Goal: Information Seeking & Learning: Learn about a topic

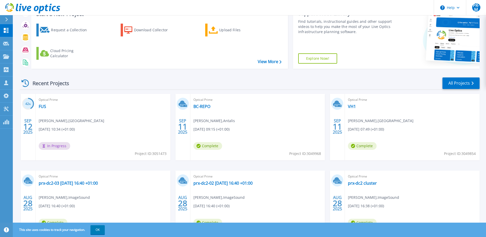
scroll to position [51, 0]
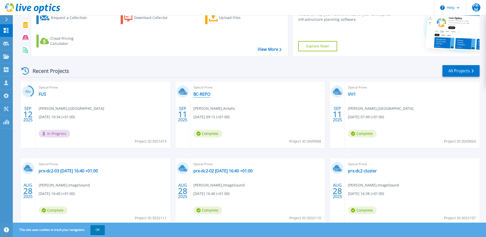
click at [205, 95] on link "BC-REPO" at bounding box center [201, 93] width 17 height 5
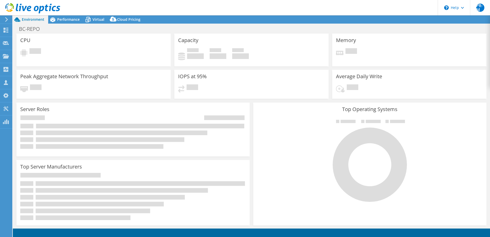
select select "EULondon"
select select "USD"
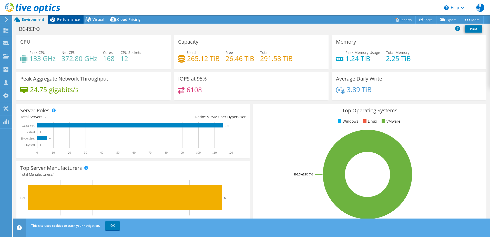
click at [69, 20] on span "Performance" at bounding box center [68, 19] width 23 height 5
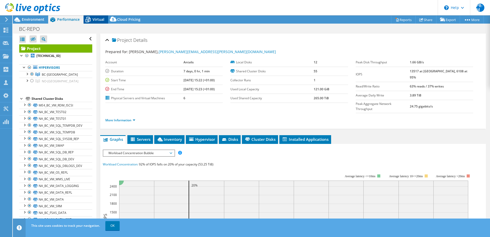
click at [97, 18] on span "Virtual" at bounding box center [99, 19] width 12 height 5
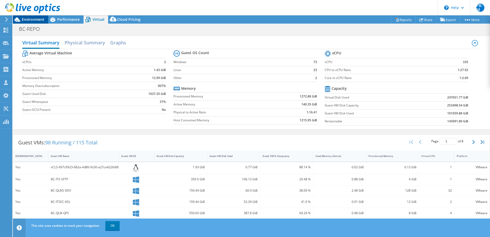
click at [34, 20] on span "Environment" at bounding box center [33, 19] width 23 height 5
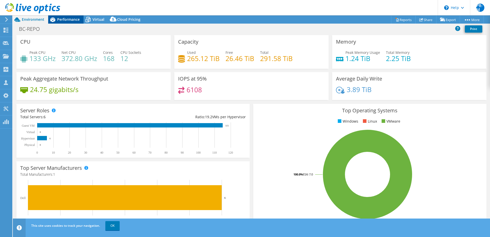
click at [69, 17] on span "Performance" at bounding box center [68, 19] width 23 height 5
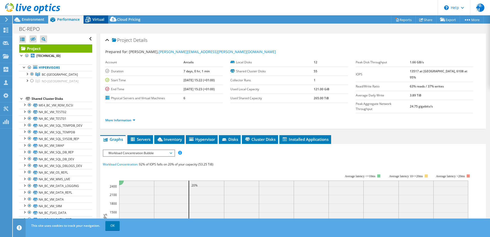
click at [96, 18] on span "Virtual" at bounding box center [99, 19] width 12 height 5
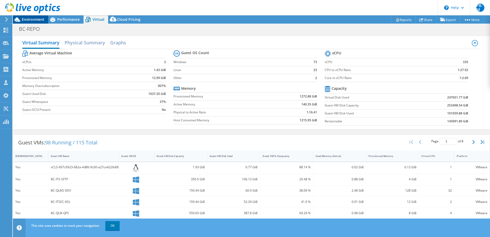
click at [35, 19] on span "Environment" at bounding box center [33, 19] width 23 height 5
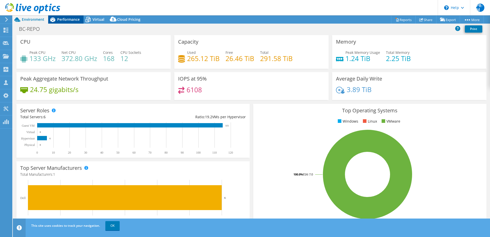
click at [63, 18] on span "Performance" at bounding box center [68, 19] width 23 height 5
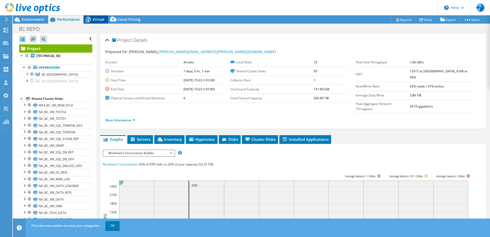
click at [96, 19] on span "Virtual" at bounding box center [99, 19] width 12 height 5
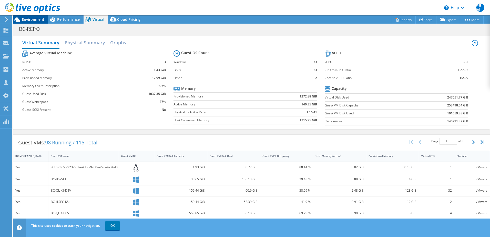
click at [34, 17] on span "Environment" at bounding box center [33, 19] width 23 height 5
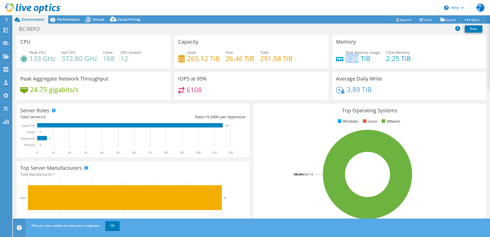
drag, startPoint x: 344, startPoint y: 58, endPoint x: 357, endPoint y: 59, distance: 13.2
click at [357, 59] on h4 "1.24 TiB" at bounding box center [362, 59] width 35 height 6
click at [98, 21] on span "Virtual" at bounding box center [99, 19] width 12 height 5
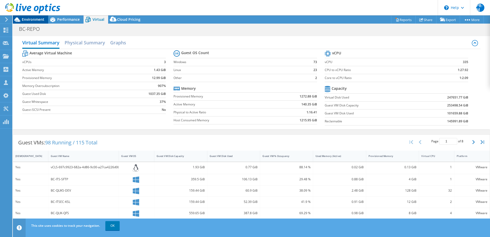
click at [30, 19] on span "Environment" at bounding box center [33, 19] width 23 height 5
